Goal: Task Accomplishment & Management: Manage account settings

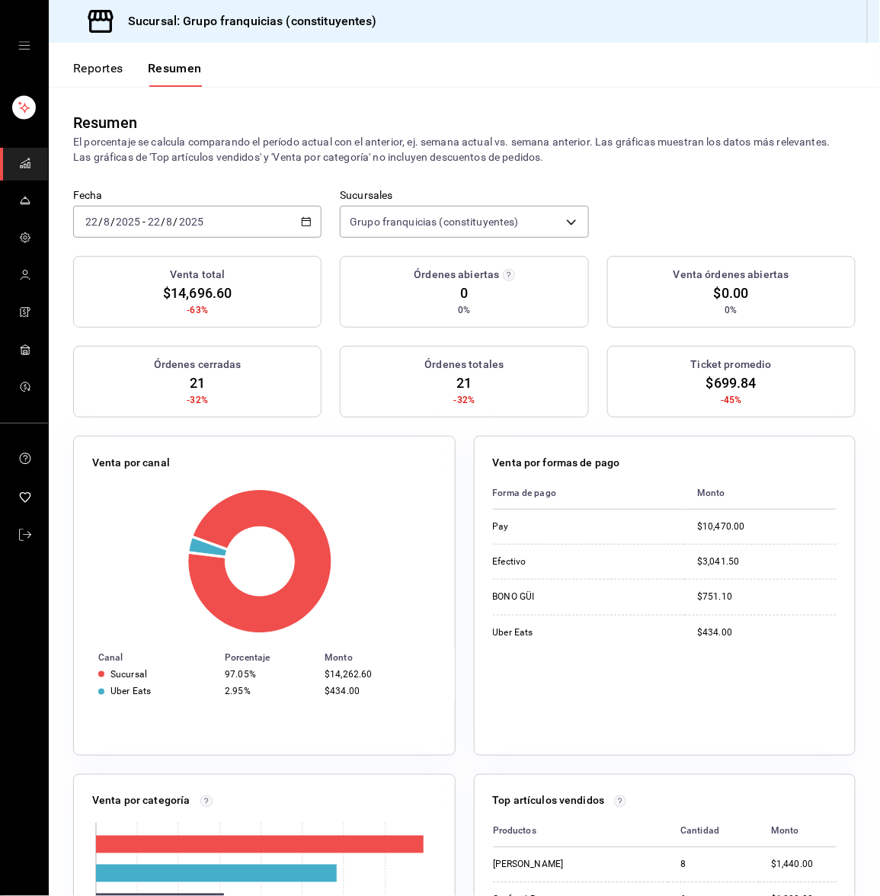
click at [243, 219] on div "2025-08-22 22 / 8 / 2025 - 2025-08-22 22 / 8 / 2025" at bounding box center [197, 222] width 248 height 32
click at [163, 276] on span "Hoy" at bounding box center [145, 268] width 118 height 16
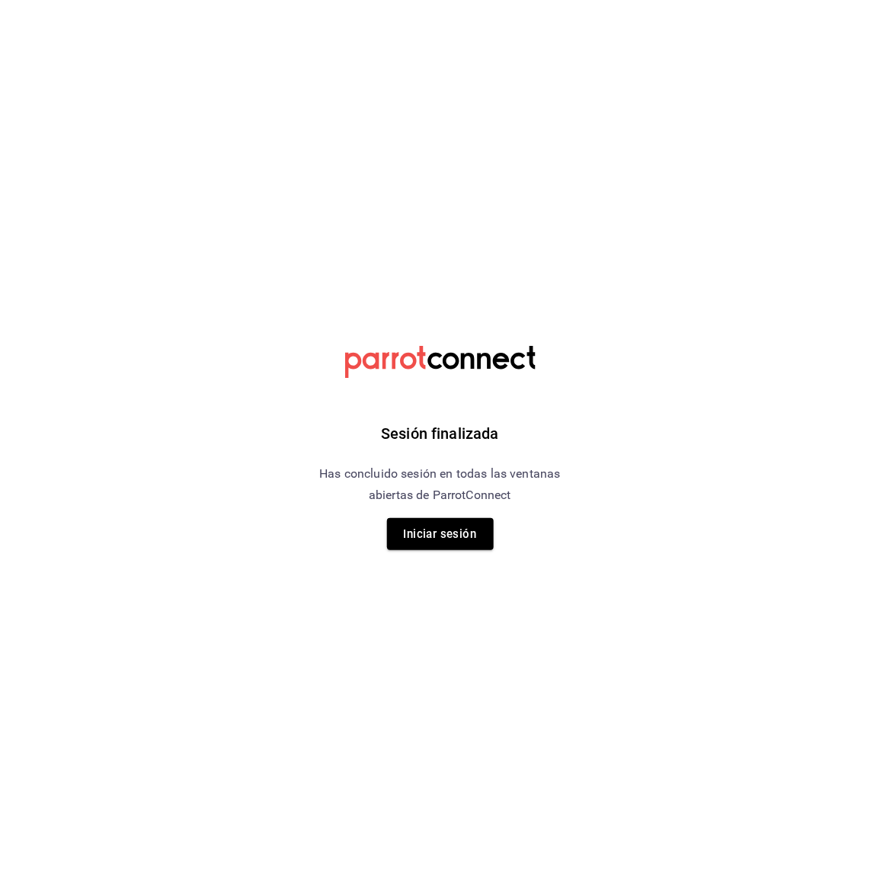
click at [423, 559] on div "Sesión finalizada Has concluido sesión en todas las ventanas abiertas de Parrot…" at bounding box center [440, 448] width 385 height 896
click at [436, 538] on button "Iniciar sesión" at bounding box center [440, 534] width 107 height 32
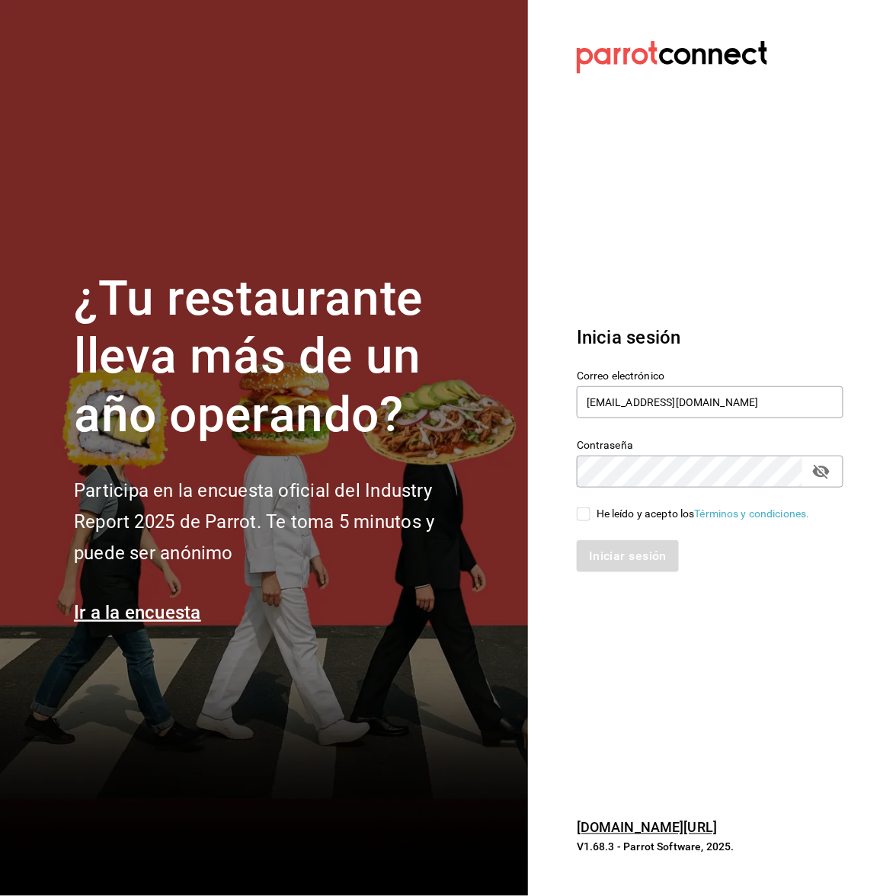
click at [586, 507] on input "He leído y acepto los Términos y condiciones." at bounding box center [584, 514] width 14 height 14
checkbox input "true"
click at [589, 564] on button "Iniciar sesión" at bounding box center [629, 556] width 104 height 32
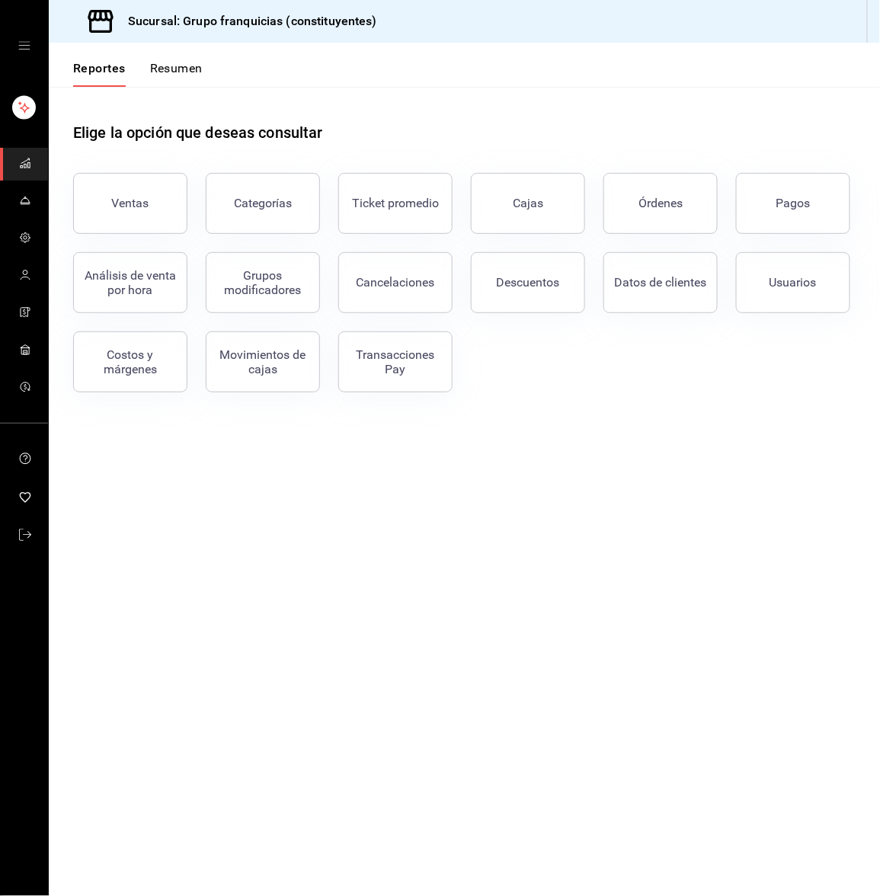
click at [184, 61] on button "Resumen" at bounding box center [176, 74] width 53 height 26
